Goal: Book appointment/travel/reservation

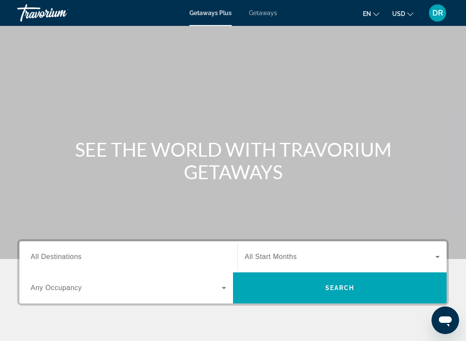
click at [264, 13] on span "Getaways" at bounding box center [263, 13] width 28 height 7
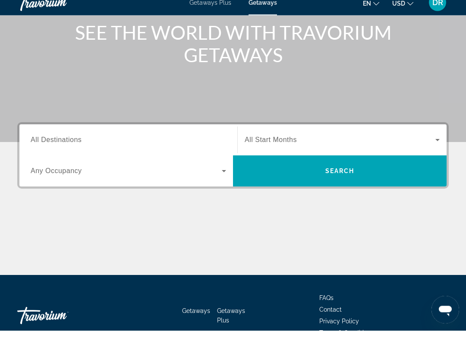
scroll to position [107, 0]
click at [365, 184] on span "Search" at bounding box center [340, 181] width 214 height 31
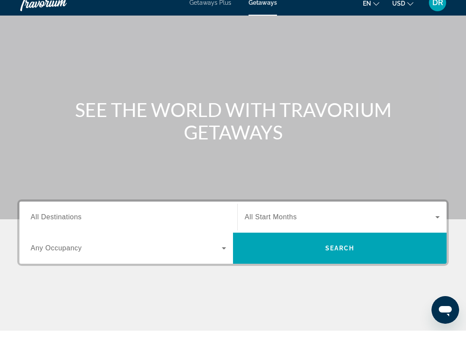
scroll to position [32, 0]
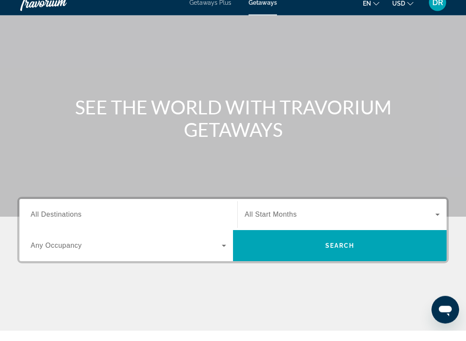
click at [219, 221] on input "Destination All Destinations" at bounding box center [129, 226] width 196 height 10
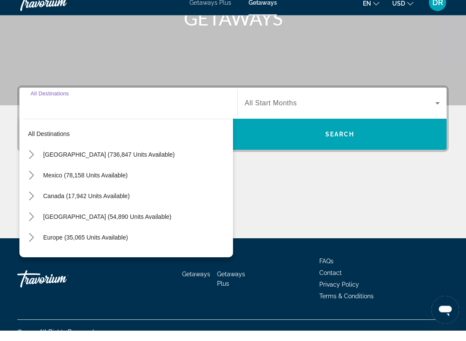
scroll to position [157, 0]
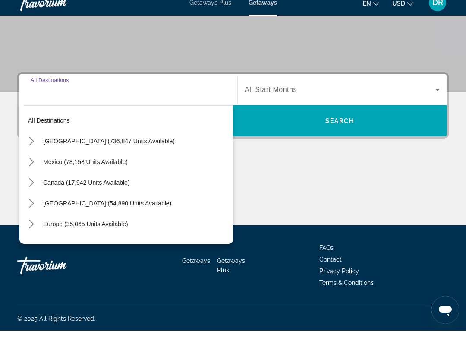
click at [121, 148] on span "[GEOGRAPHIC_DATA] (736,847 units available)" at bounding box center [109, 151] width 132 height 7
type input "**********"
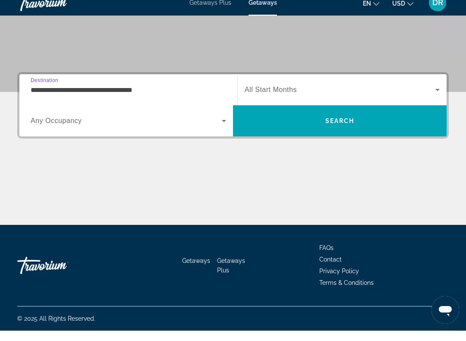
click at [362, 129] on span "Search" at bounding box center [340, 131] width 214 height 21
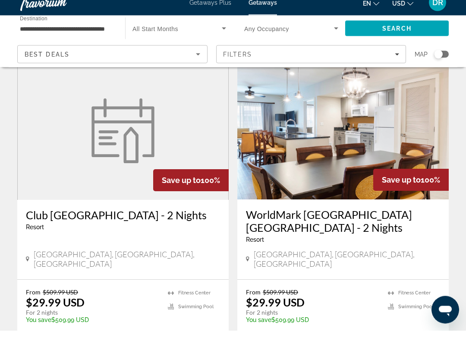
scroll to position [1583, 0]
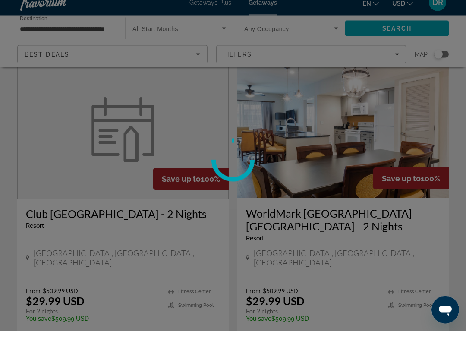
scroll to position [1583, 0]
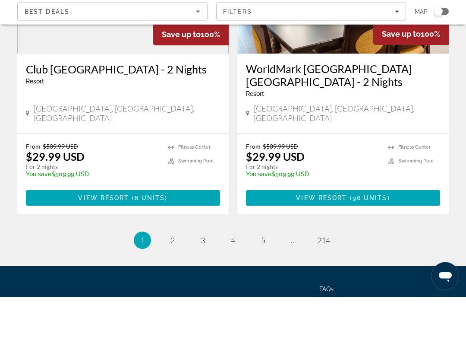
scroll to position [1687, 0]
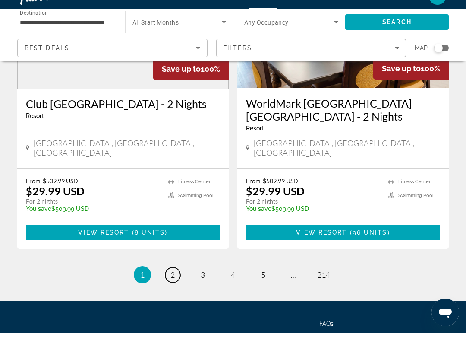
click at [174, 287] on span "2" at bounding box center [173, 292] width 4 height 10
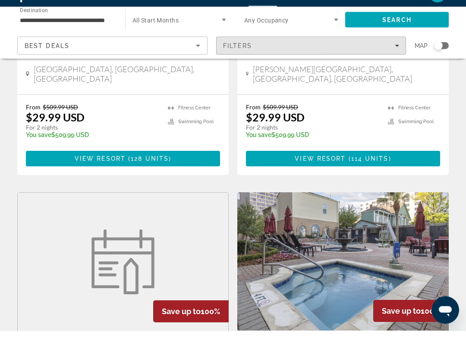
click at [394, 61] on div "Filters" at bounding box center [311, 64] width 177 height 7
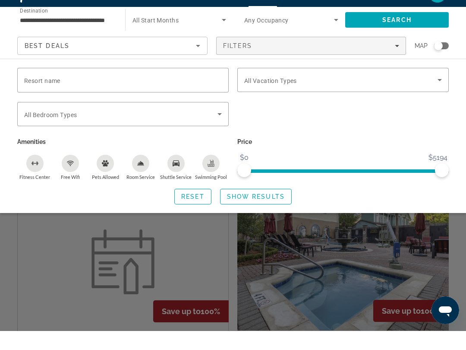
click at [436, 94] on icon "Search widget" at bounding box center [440, 99] width 10 height 10
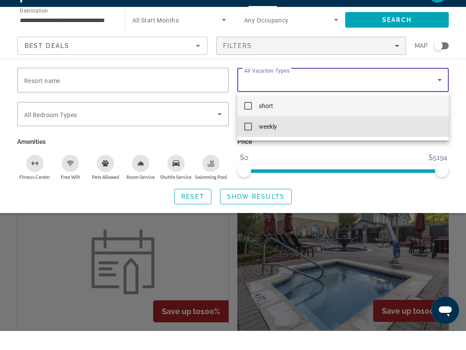
click at [252, 142] on mat-pseudo-checkbox at bounding box center [248, 146] width 8 height 8
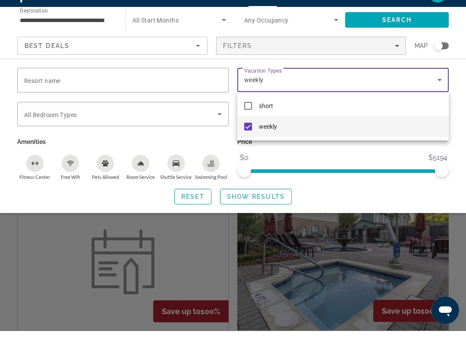
click at [410, 21] on div at bounding box center [233, 175] width 466 height 350
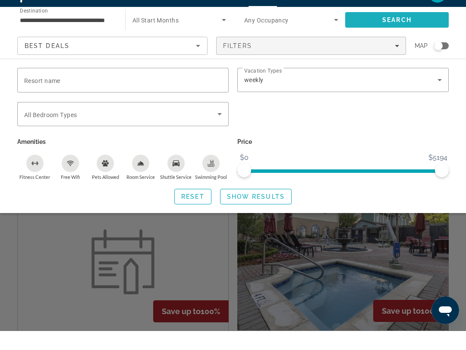
click at [412, 35] on span "Search" at bounding box center [397, 38] width 29 height 7
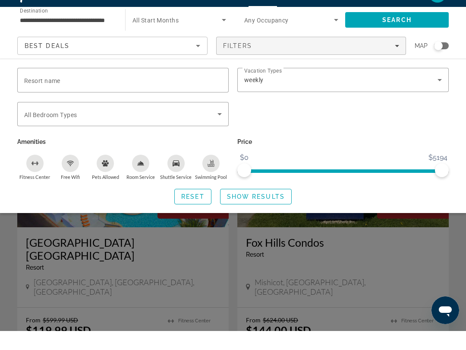
click at [397, 64] on icon "Filters" at bounding box center [397, 65] width 4 height 2
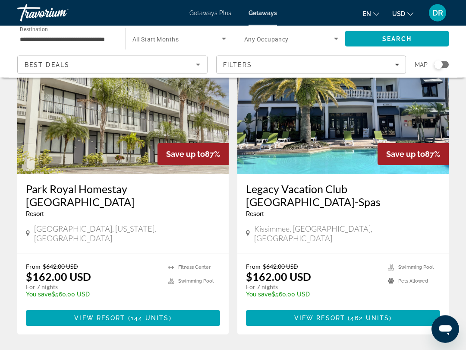
scroll to position [354, 0]
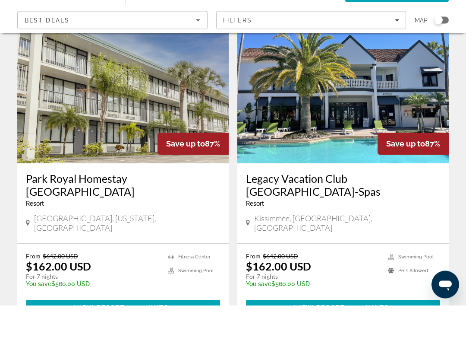
click at [369, 341] on span "462 units" at bounding box center [370, 352] width 39 height 7
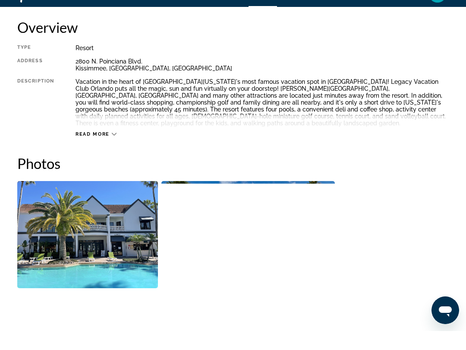
scroll to position [447, 0]
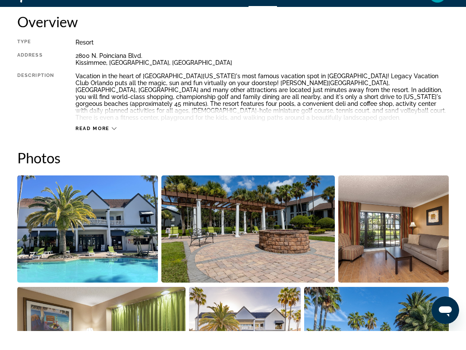
click at [98, 145] on span "Read more" at bounding box center [93, 148] width 34 height 6
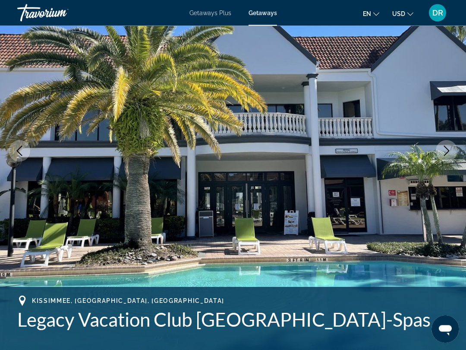
scroll to position [0, 0]
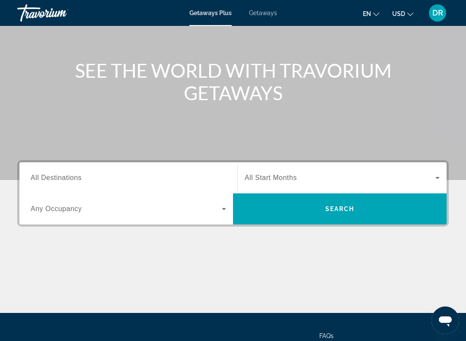
scroll to position [79, 0]
